Goal: Share content

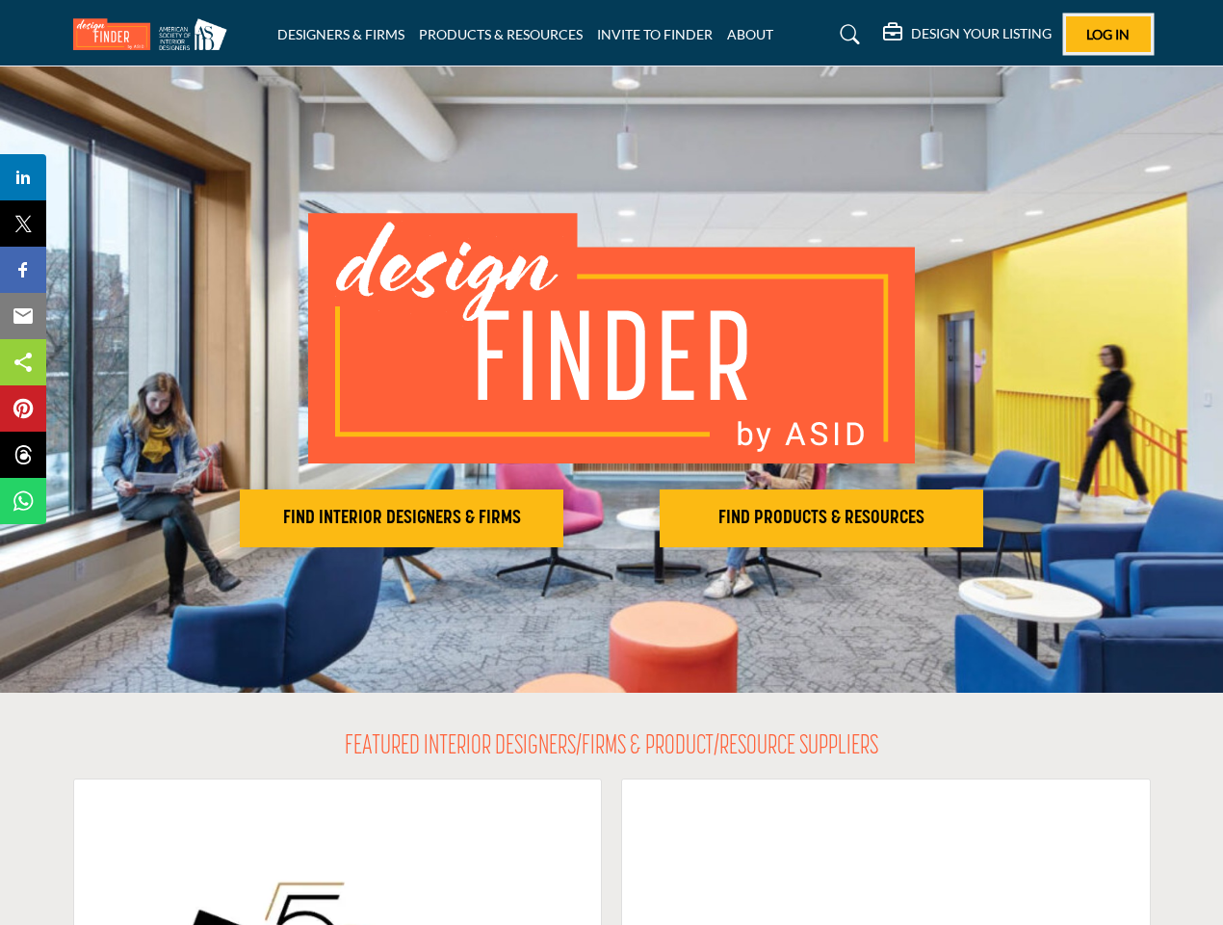
click at [1108, 34] on span "Log In" at bounding box center [1107, 34] width 43 height 16
click at [402, 518] on h2 "FIND INTERIOR DESIGNERS & FIRMS" at bounding box center [402, 518] width 312 height 23
click at [822, 518] on h2 "FIND PRODUCTS & RESOURCES" at bounding box center [821, 518] width 312 height 23
click at [23, 177] on span "Share" at bounding box center [32, 177] width 55 height 23
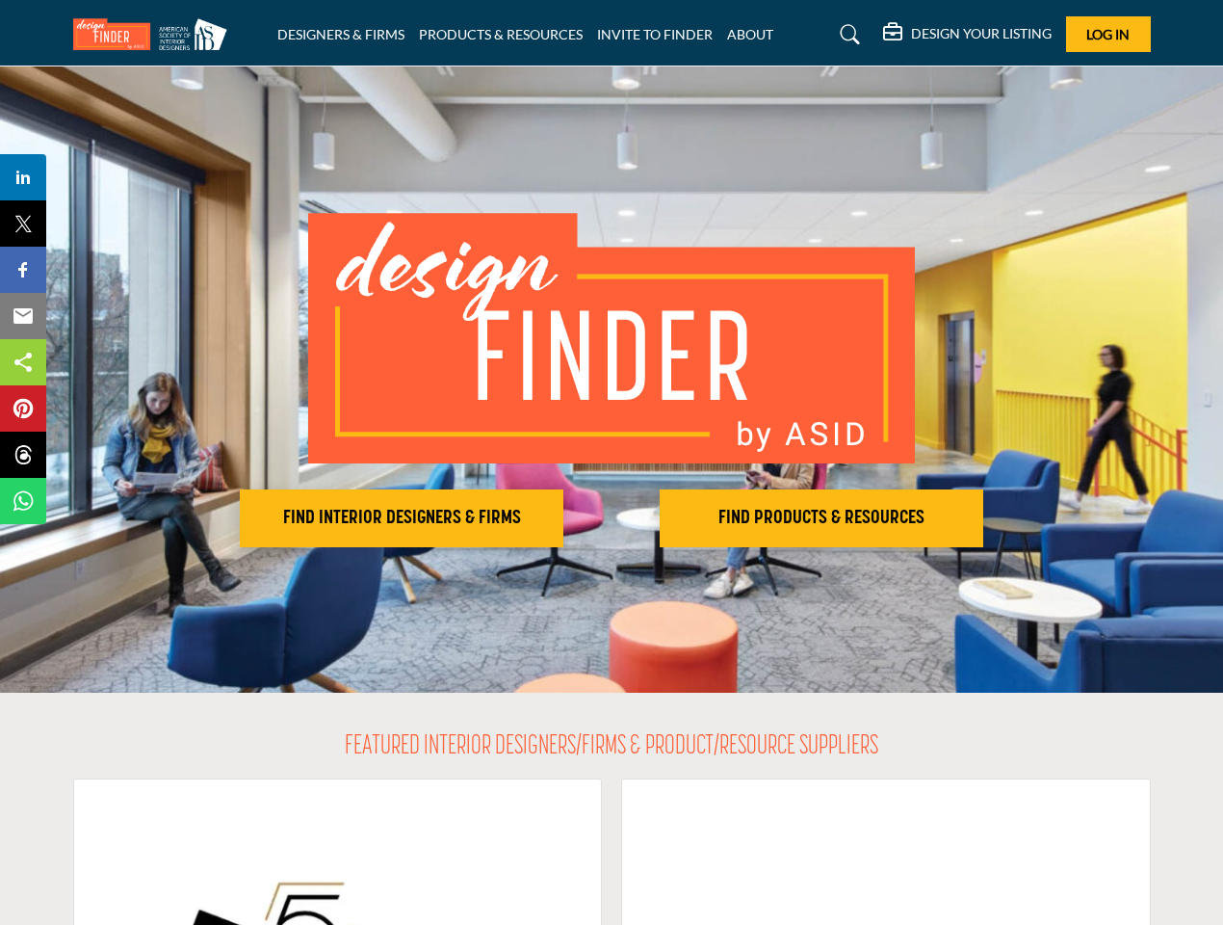
click at [23, 223] on span "Tweet" at bounding box center [32, 223] width 55 height 23
click at [23, 270] on span "Share" at bounding box center [32, 269] width 55 height 23
click at [23, 316] on span "Email" at bounding box center [31, 315] width 53 height 23
click at [23, 362] on span "Share" at bounding box center [32, 362] width 55 height 23
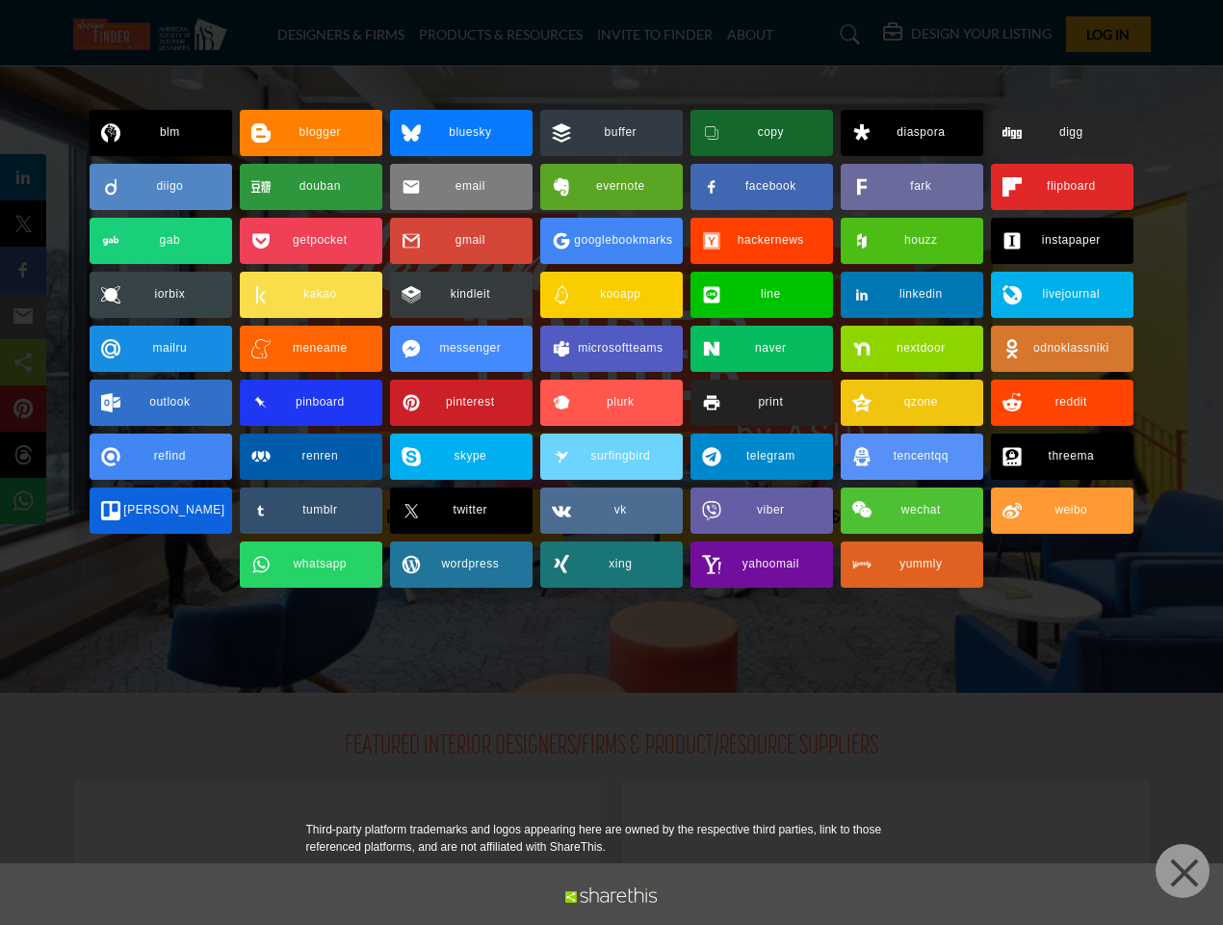
click at [23, 408] on span "Pin" at bounding box center [23, 408] width 36 height 23
